Goal: Navigation & Orientation: Find specific page/section

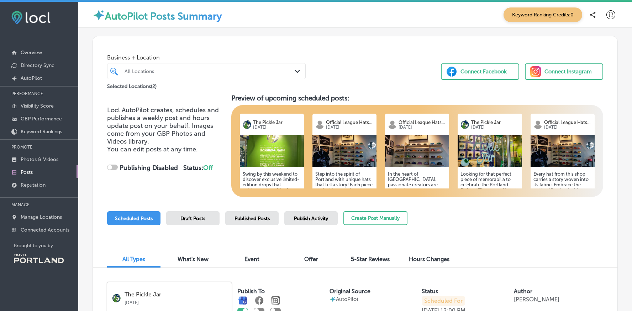
checkbox input "true"
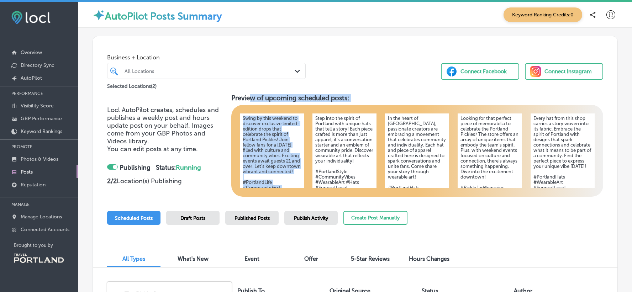
drag, startPoint x: 252, startPoint y: 98, endPoint x: 356, endPoint y: 105, distance: 104.1
click at [356, 105] on div "Preview of upcoming scheduled posts: The Pickle Jar [DATE] Swing by this weeken…" at bounding box center [417, 145] width 372 height 103
click at [275, 123] on h5 "Swing by this weekend to discover exclusive limited-edition drops that celebrat…" at bounding box center [272, 156] width 58 height 80
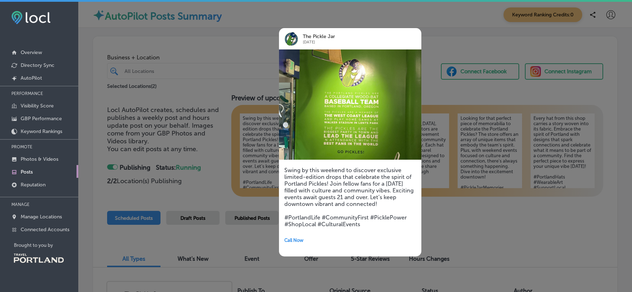
click at [249, 54] on div at bounding box center [316, 146] width 632 height 292
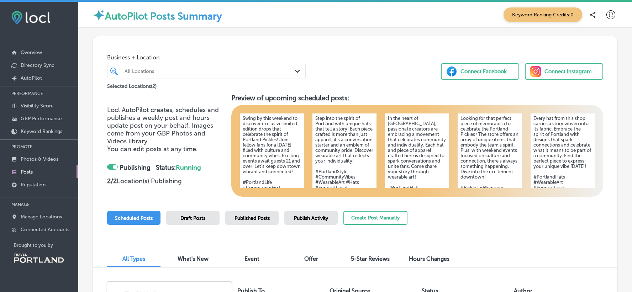
click at [362, 261] on span "5-Star Reviews" at bounding box center [370, 259] width 39 height 7
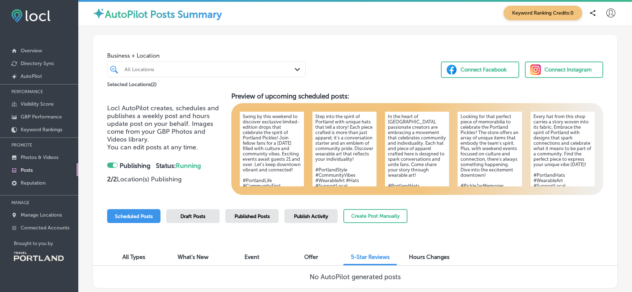
scroll to position [168, 0]
click at [311, 254] on span "Offer" at bounding box center [311, 257] width 14 height 7
click at [134, 254] on span "All Types" at bounding box center [133, 257] width 23 height 7
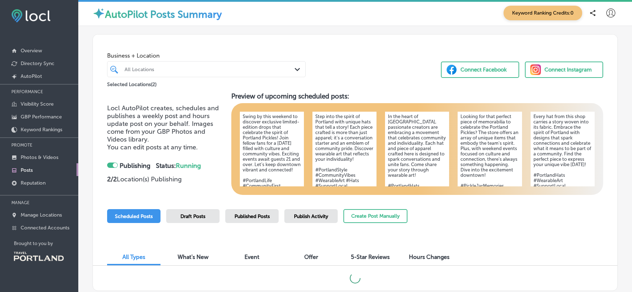
click at [244, 209] on div "Published Posts" at bounding box center [251, 216] width 53 height 14
